Goal: Task Accomplishment & Management: Manage account settings

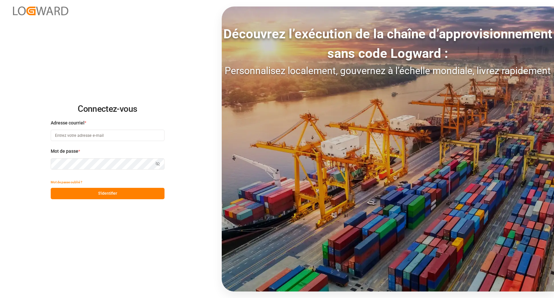
type input "[EMAIL_ADDRESS][DOMAIN_NAME]"
click at [95, 195] on button "S'identifier" at bounding box center [108, 193] width 114 height 11
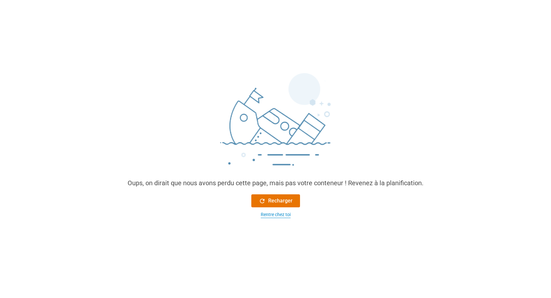
click at [268, 216] on div "Rentre chez toi" at bounding box center [276, 214] width 30 height 7
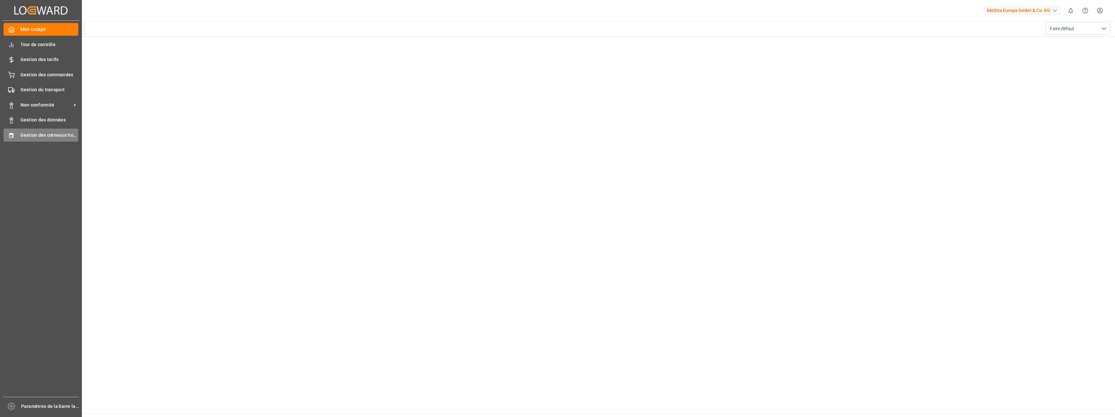
click at [50, 134] on span "Gestion des créneaux horaires" at bounding box center [49, 135] width 58 height 7
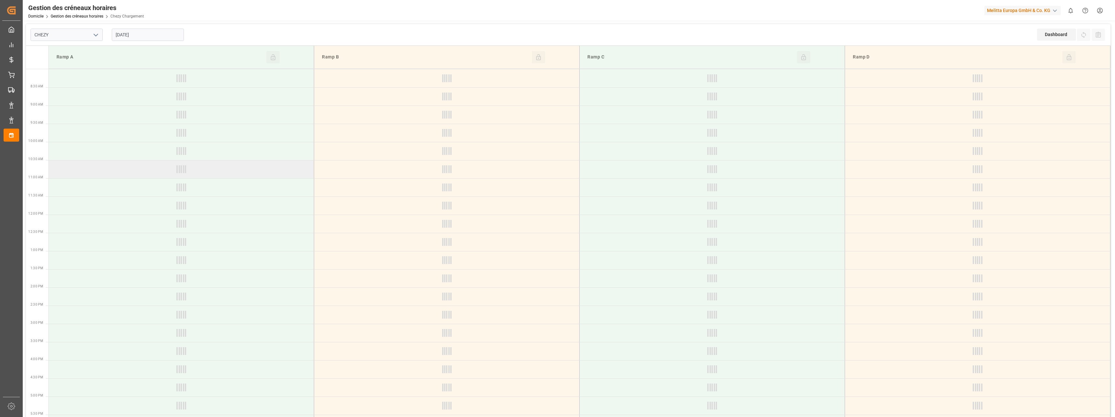
type input "Chezy Loading"
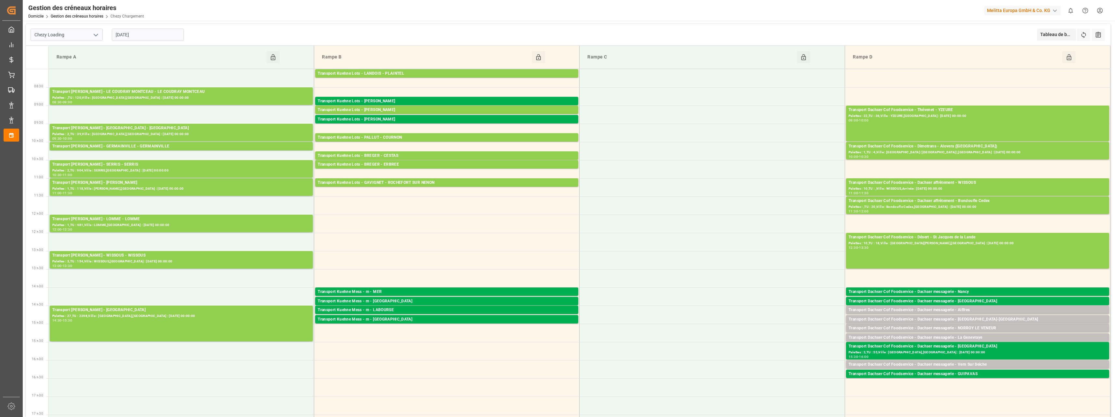
click at [147, 41] on div "[DATE]" at bounding box center [147, 34] width 81 height 21
click at [148, 35] on input "[DATE]" at bounding box center [148, 35] width 72 height 12
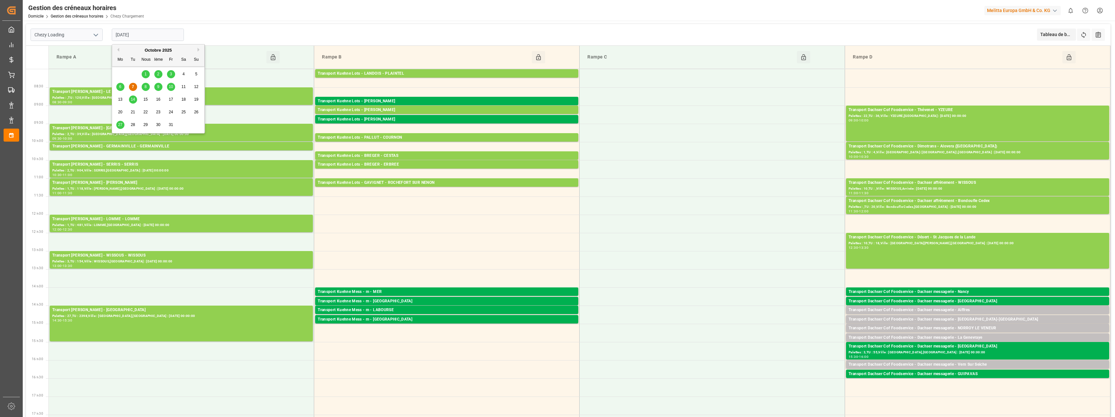
click at [147, 86] on div "8" at bounding box center [146, 87] width 8 height 8
type input "[DATE]"
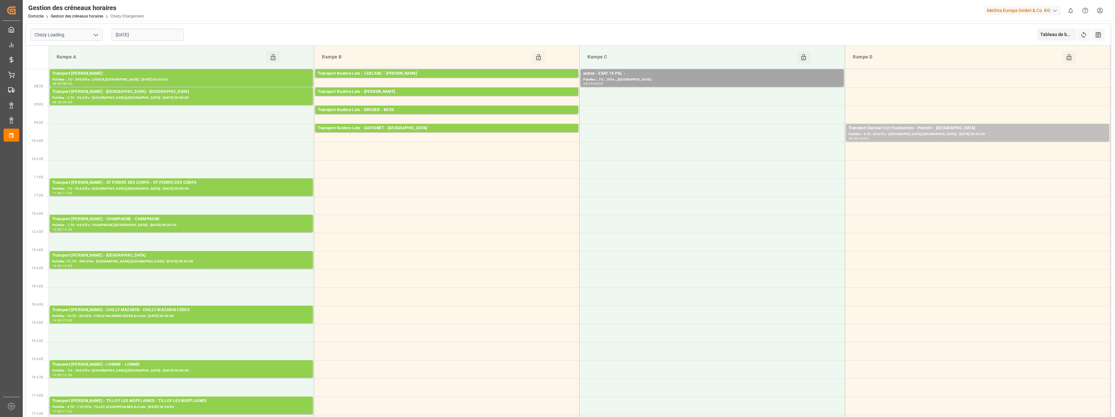
click at [95, 35] on icon "Ouvrir le menu" at bounding box center [96, 35] width 8 height 8
click at [73, 66] on div "Déchargement de Chezy" at bounding box center [66, 64] width 71 height 15
type input "Chezy Unloading"
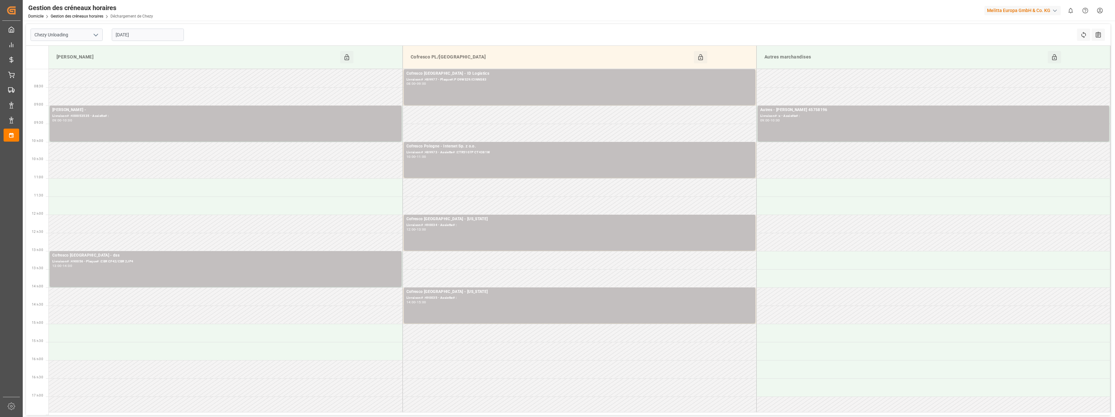
click at [142, 37] on input "[DATE]" at bounding box center [148, 35] width 72 height 12
click at [134, 87] on span "7" at bounding box center [133, 86] width 2 height 5
type input "[DATE]"
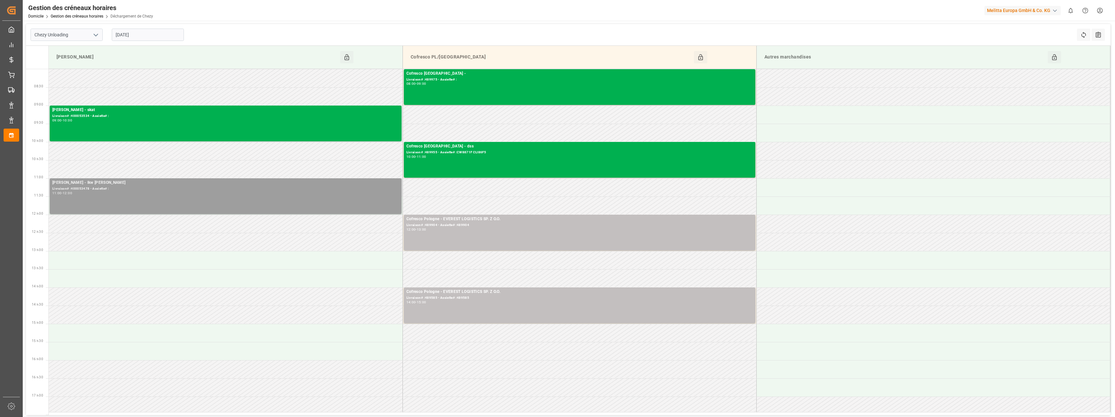
click at [116, 194] on div "11:00 - 12:00" at bounding box center [225, 194] width 347 height 4
click at [444, 212] on button "Ouvrir" at bounding box center [438, 212] width 45 height 8
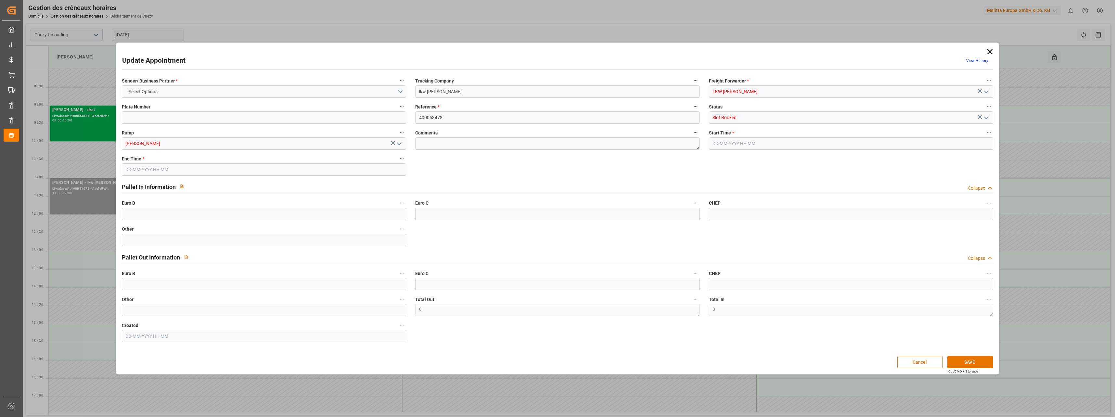
type input "[DATE] 11:00"
type input "[DATE] 12:00"
type input "[DATE] 12:10"
drag, startPoint x: 990, startPoint y: 50, endPoint x: 1008, endPoint y: 41, distance: 19.5
click at [553, 49] on icon at bounding box center [990, 51] width 9 height 9
